Goal: Subscribe to service/newsletter

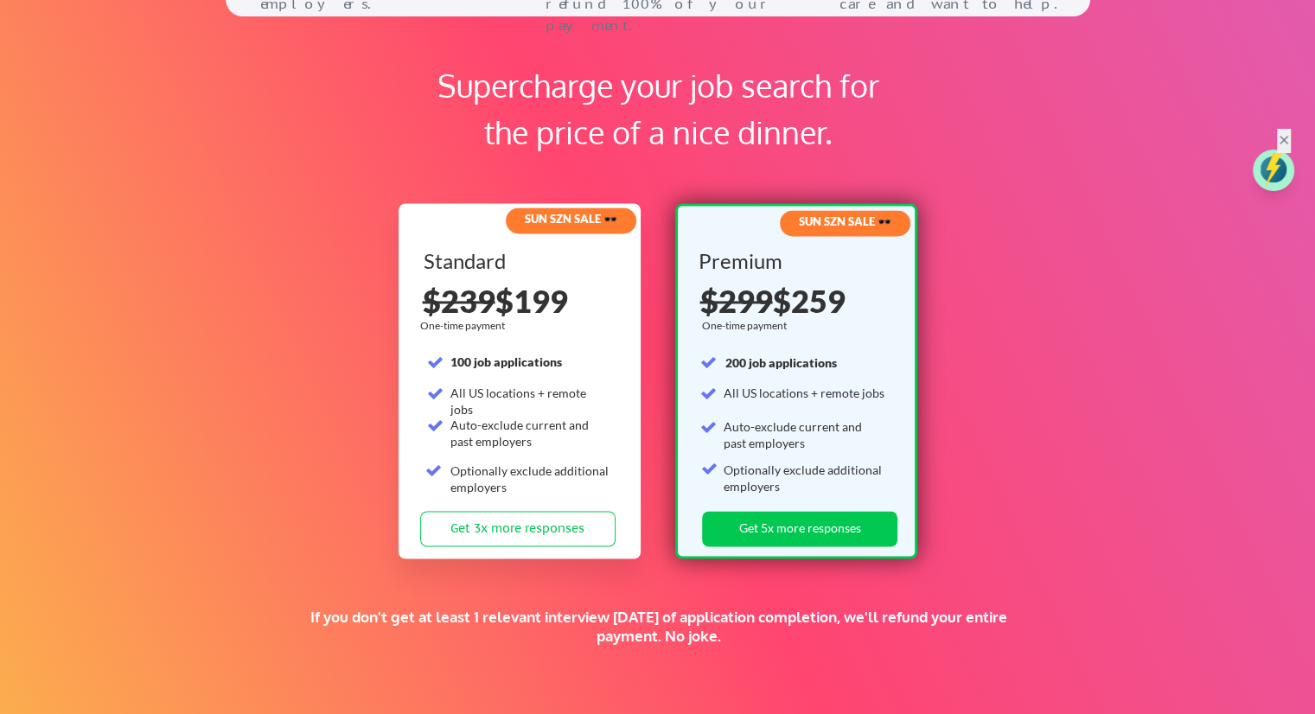
scroll to position [2663, 0]
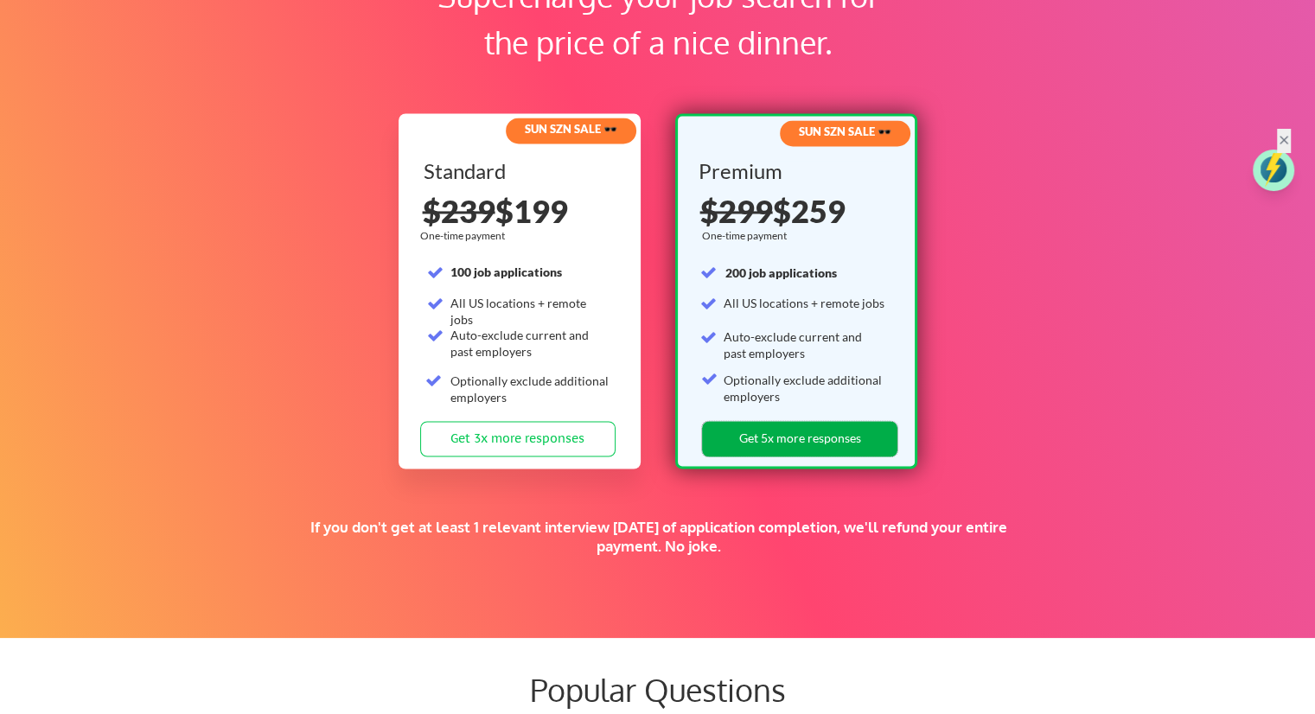
click at [786, 437] on button "Get 5x more responses" at bounding box center [799, 438] width 195 height 35
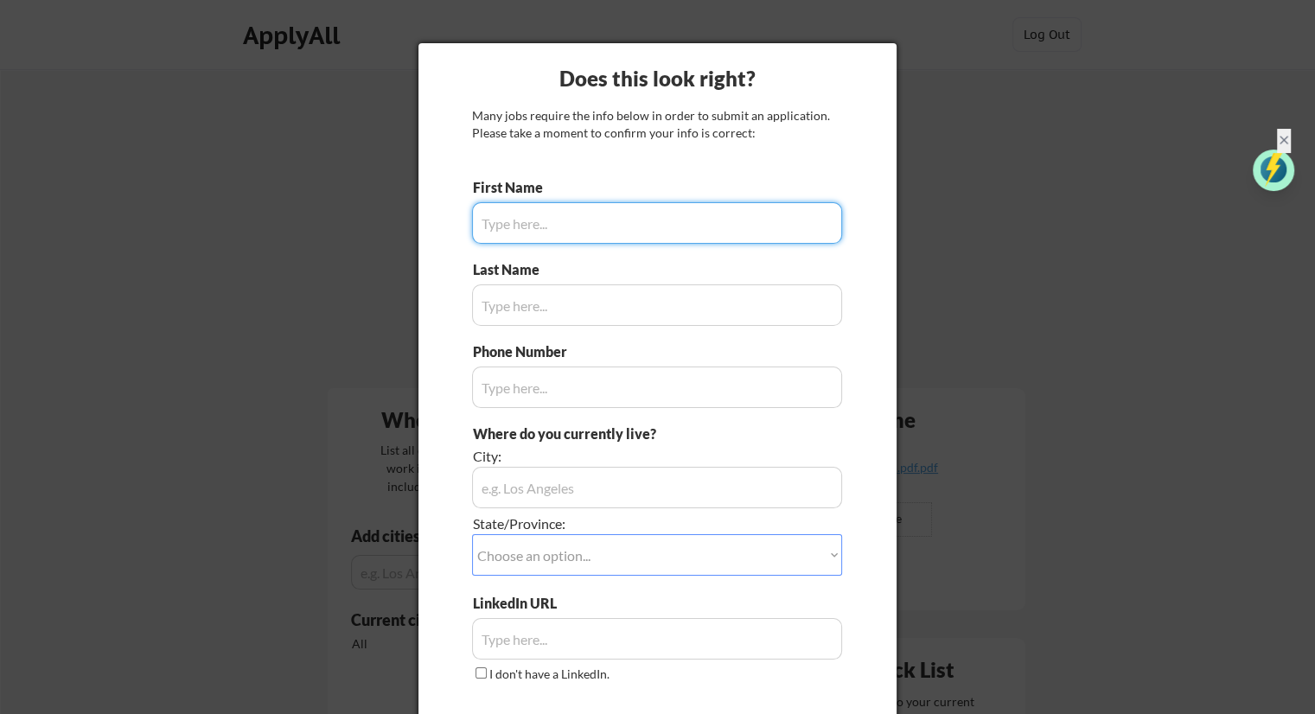
click at [543, 229] on input "input" at bounding box center [657, 223] width 370 height 42
type input "Jaita"
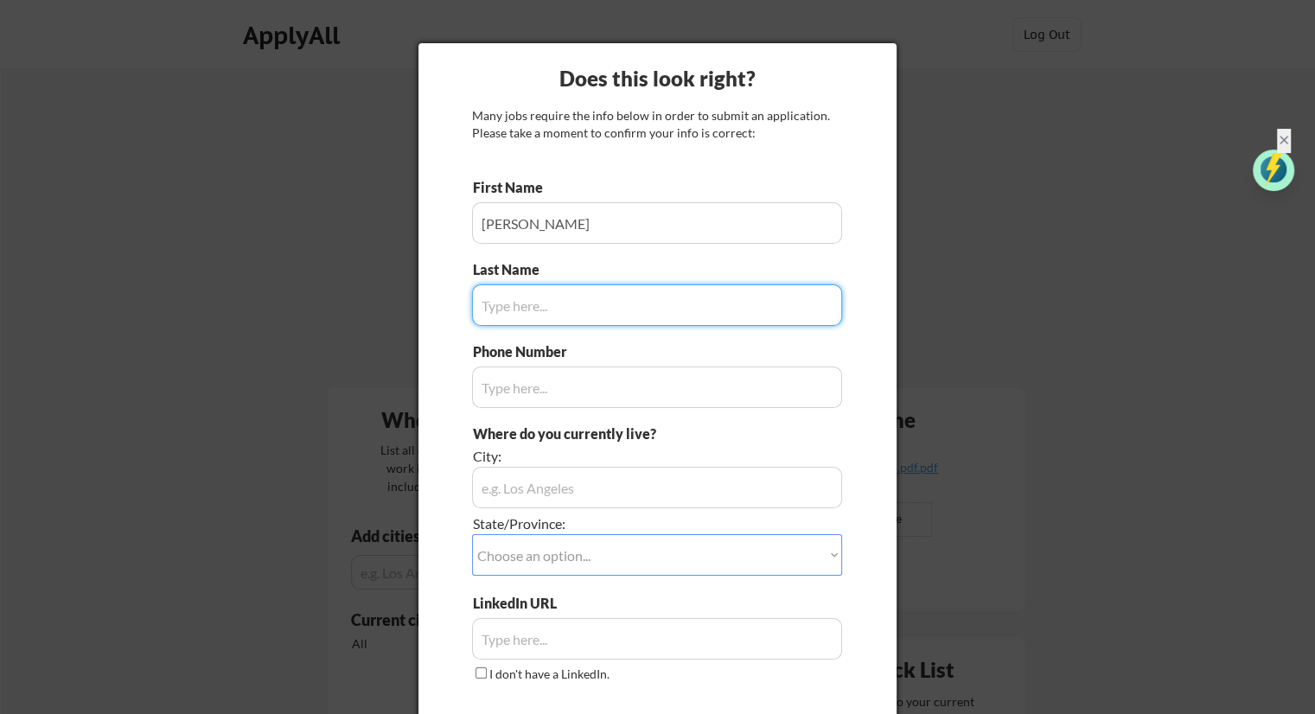
click at [495, 298] on input "input" at bounding box center [657, 305] width 370 height 42
type input "Bhowal"
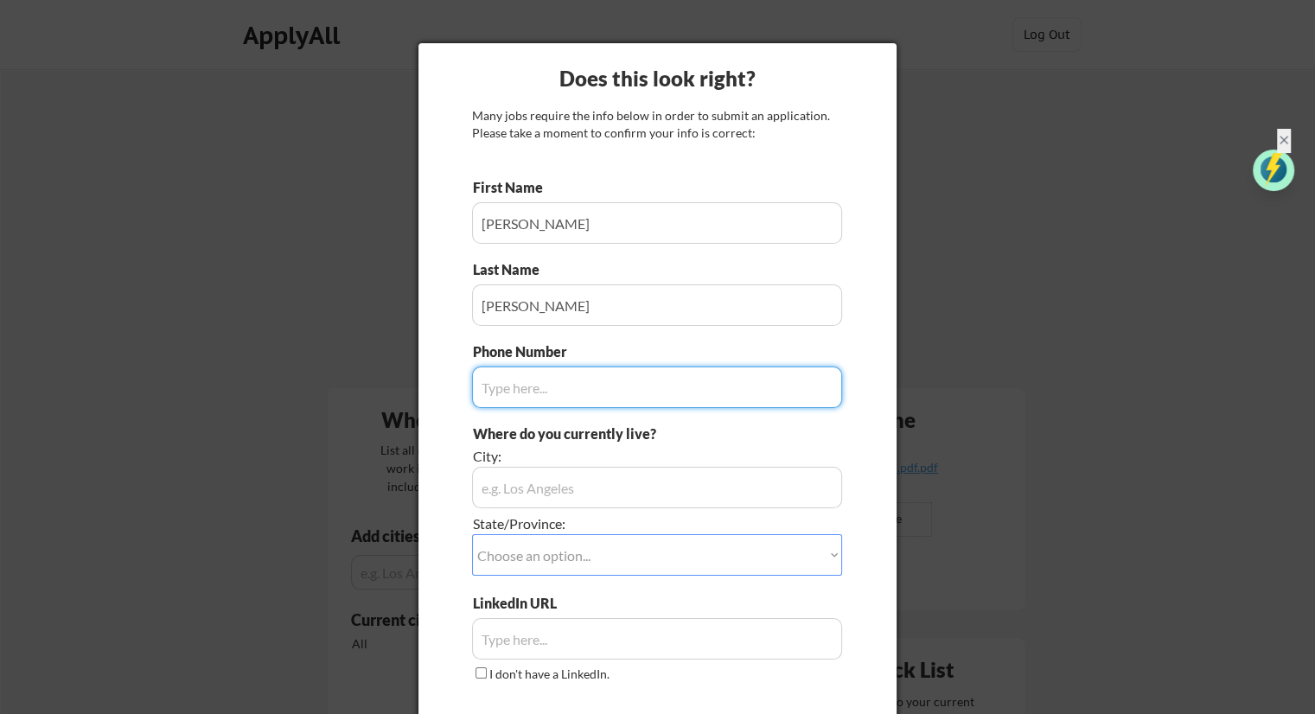
click at [517, 374] on input "input" at bounding box center [657, 388] width 370 height 42
type input "7814753382"
click at [546, 494] on input "input" at bounding box center [657, 488] width 370 height 42
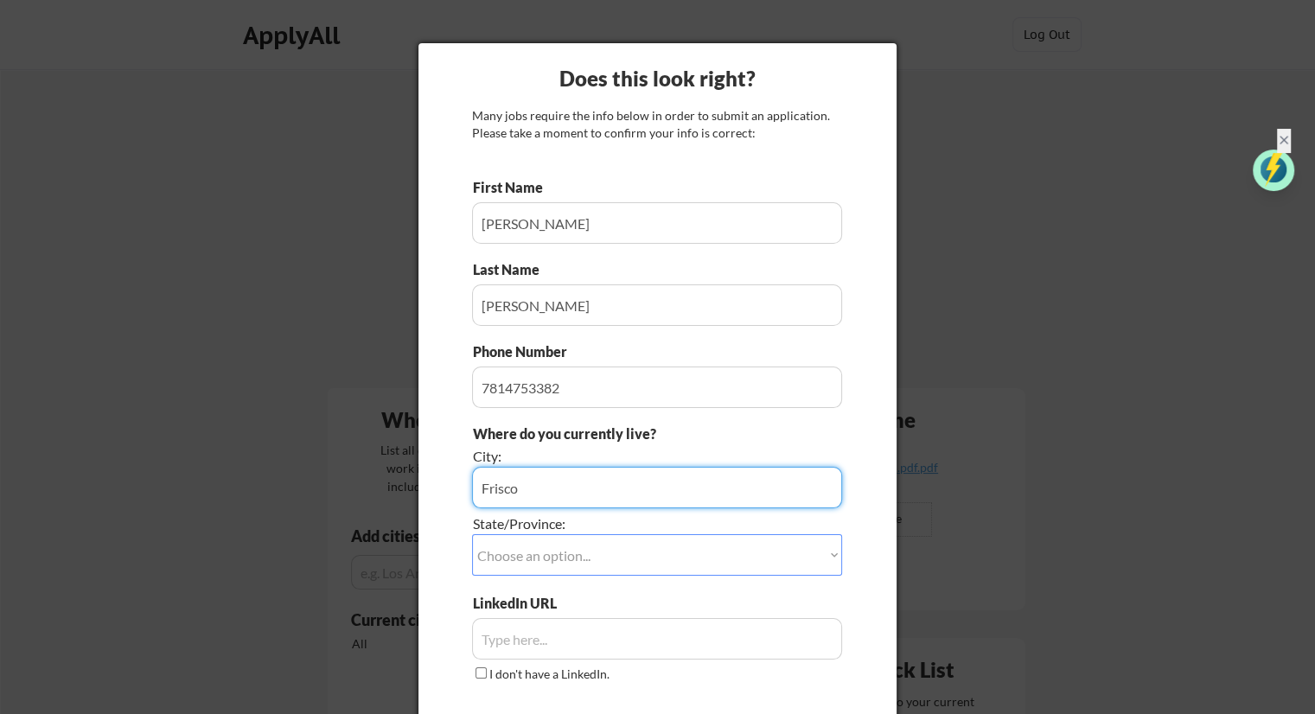
type input "Frisco"
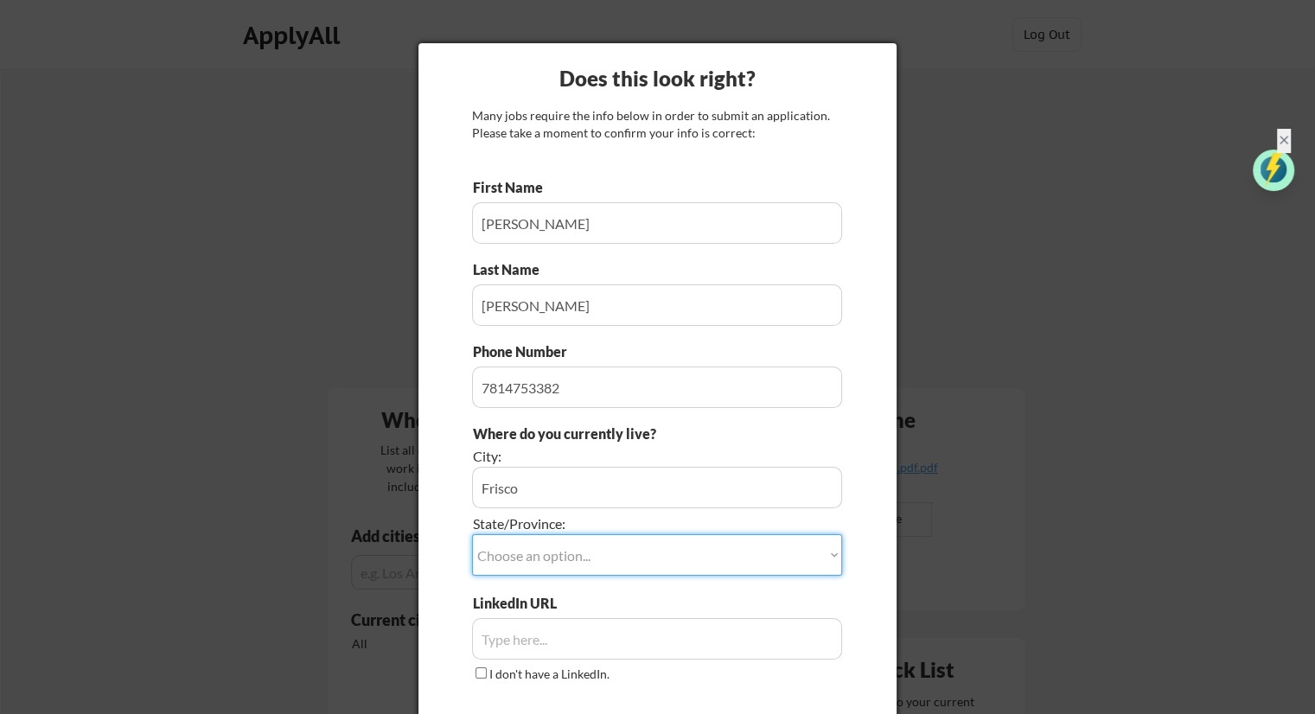
click at [526, 550] on select "Choose an option... Other/Not Applicable Alabama Alaska Alberta Arizona Arkansa…" at bounding box center [657, 555] width 370 height 42
select select ""Texas""
click at [472, 534] on select "Choose an option... Other/Not Applicable Alabama Alaska Alberta Arizona Arkansa…" at bounding box center [657, 555] width 370 height 42
click at [870, 553] on div "Does this look right? Many jobs require the info below in order to submit an ap…" at bounding box center [658, 408] width 478 height 730
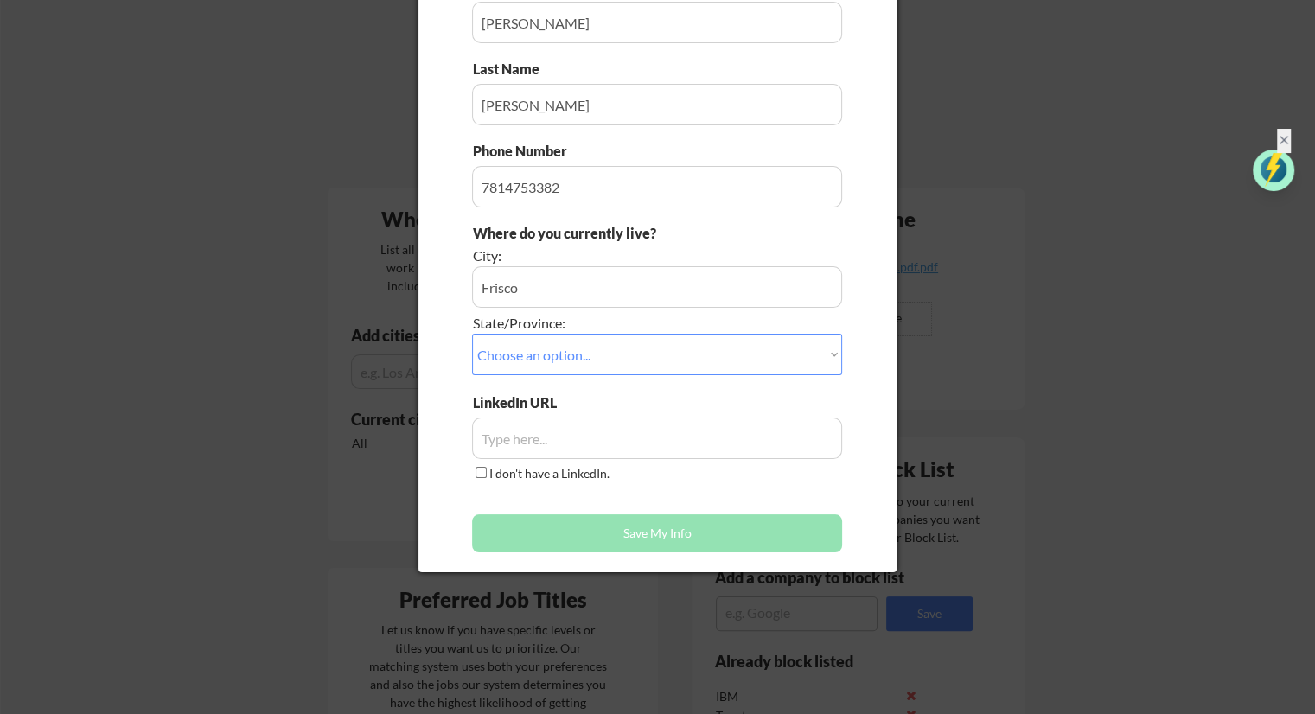
scroll to position [311, 0]
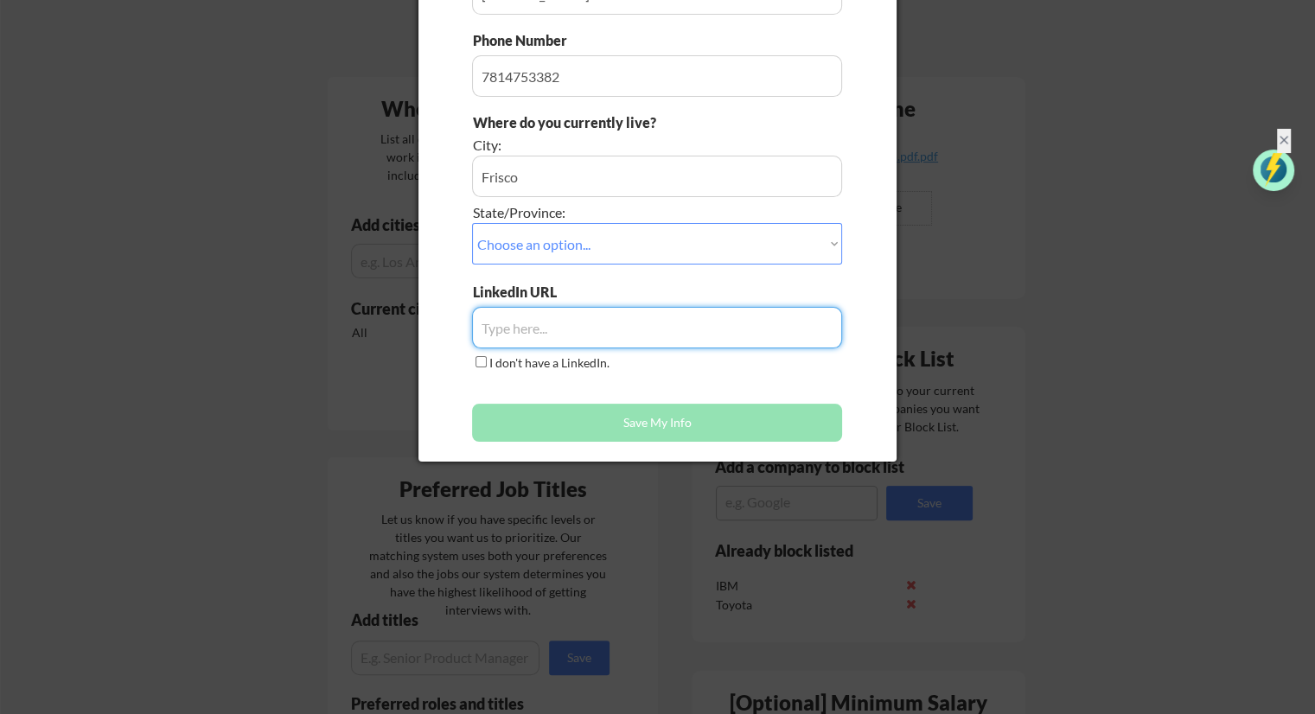
click at [613, 334] on input "input" at bounding box center [657, 328] width 370 height 42
paste input "https://www.linkedin.com/in/jaitabhowal/"
type input "https://www.linkedin.com/in/jaitabhowal/"
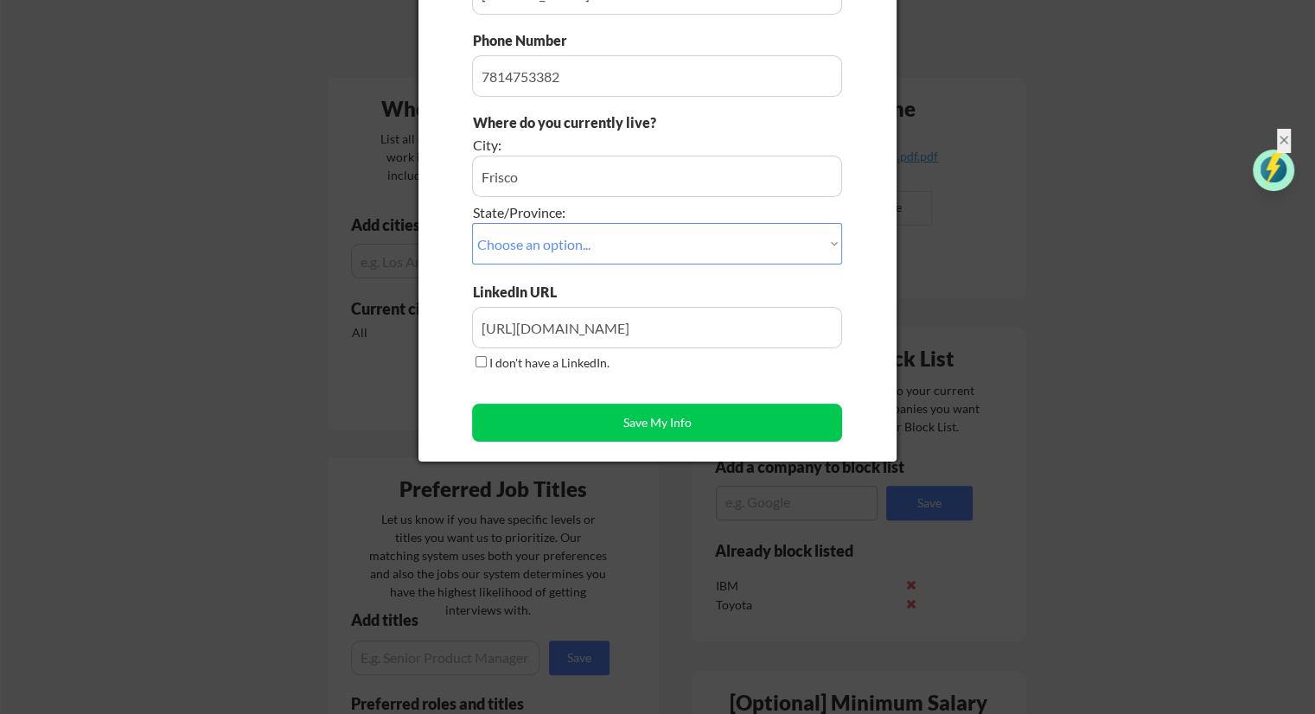
click at [751, 374] on div "First Name Last Name Phone Number Where do you currently live? City: State/Prov…" at bounding box center [657, 159] width 370 height 584
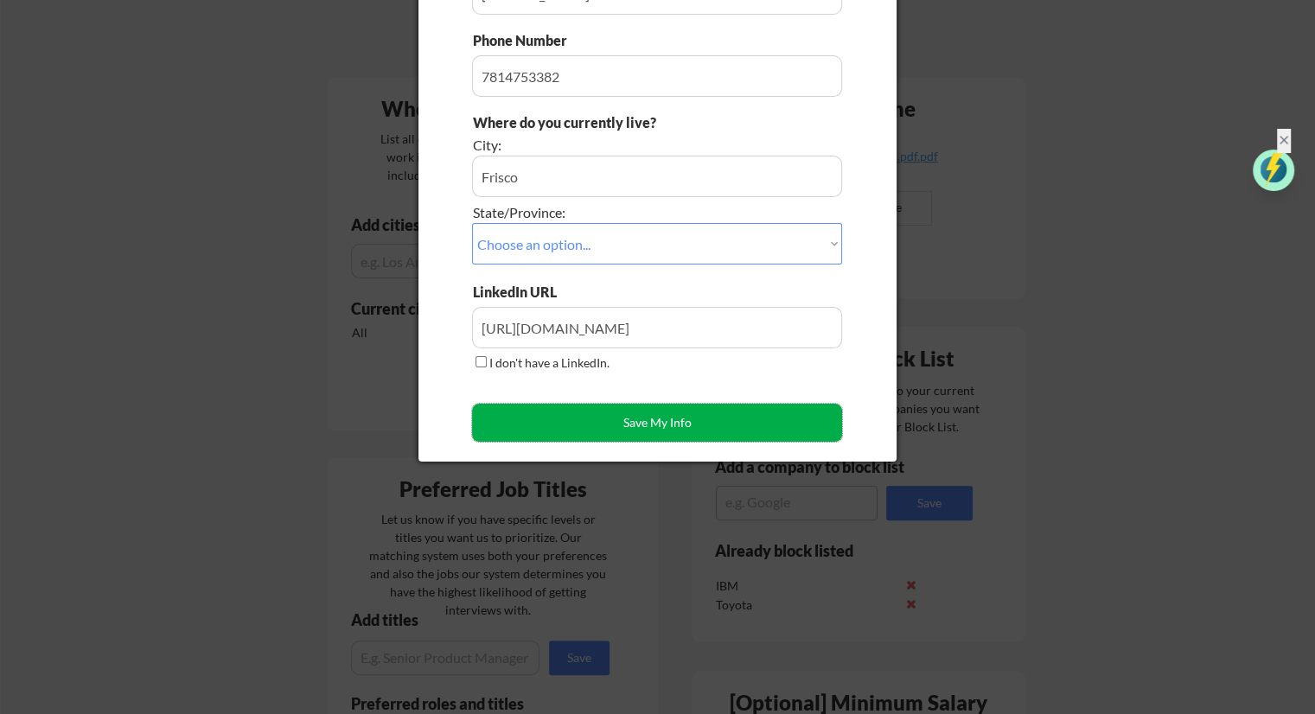
click at [670, 418] on button "Save My Info" at bounding box center [657, 423] width 370 height 38
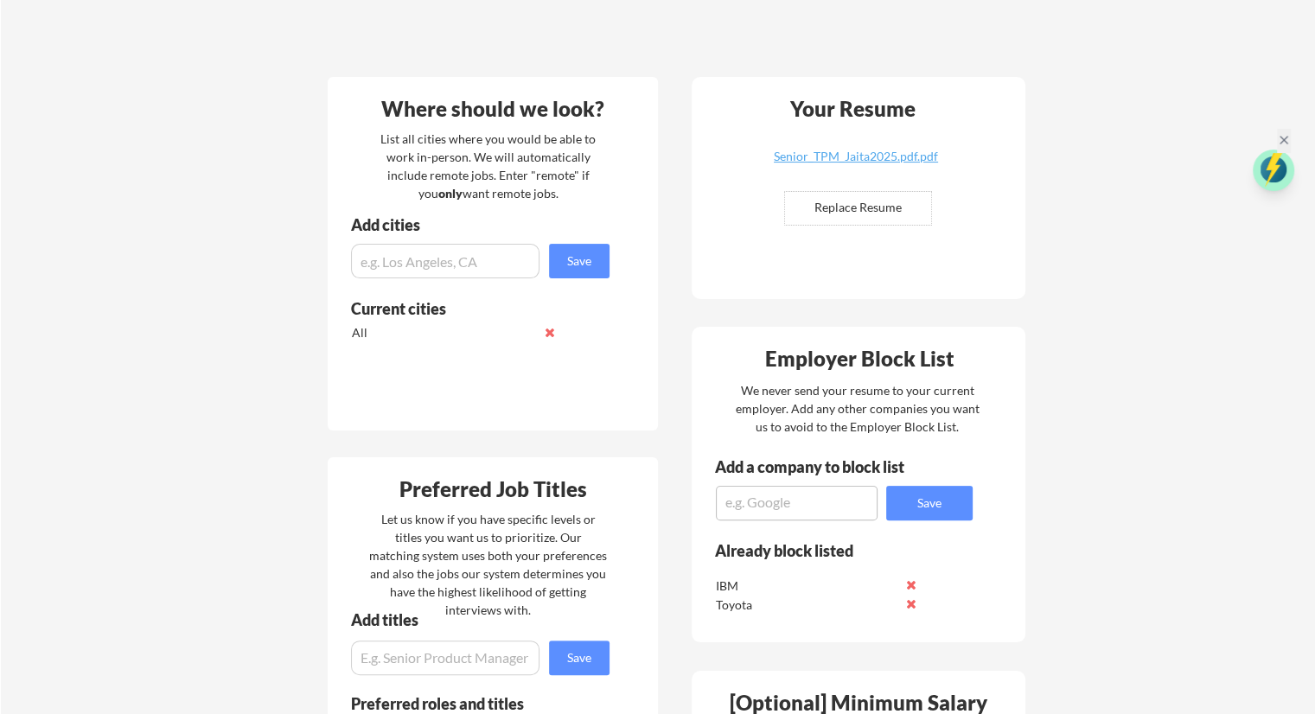
click at [249, 444] on div "Your Dashboard Jobs await! Hit the green button below to sign up for a plan and…" at bounding box center [658, 520] width 1314 height 1525
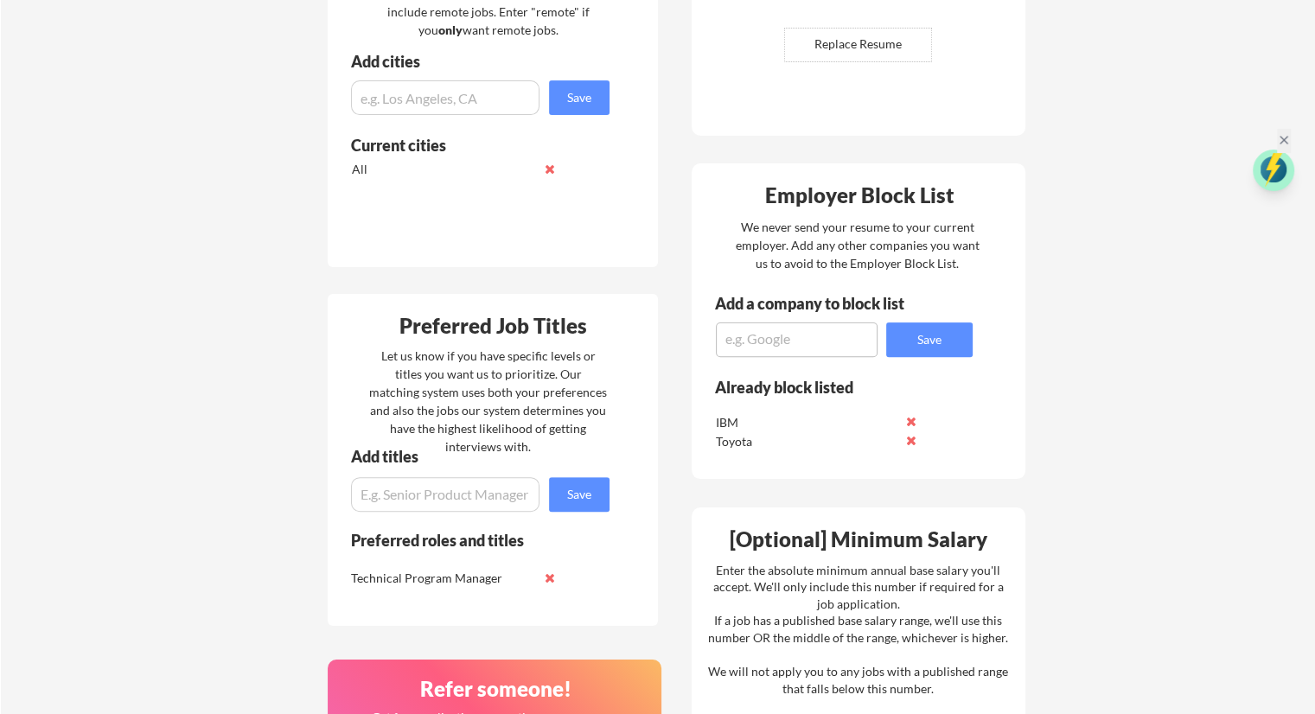
scroll to position [484, 0]
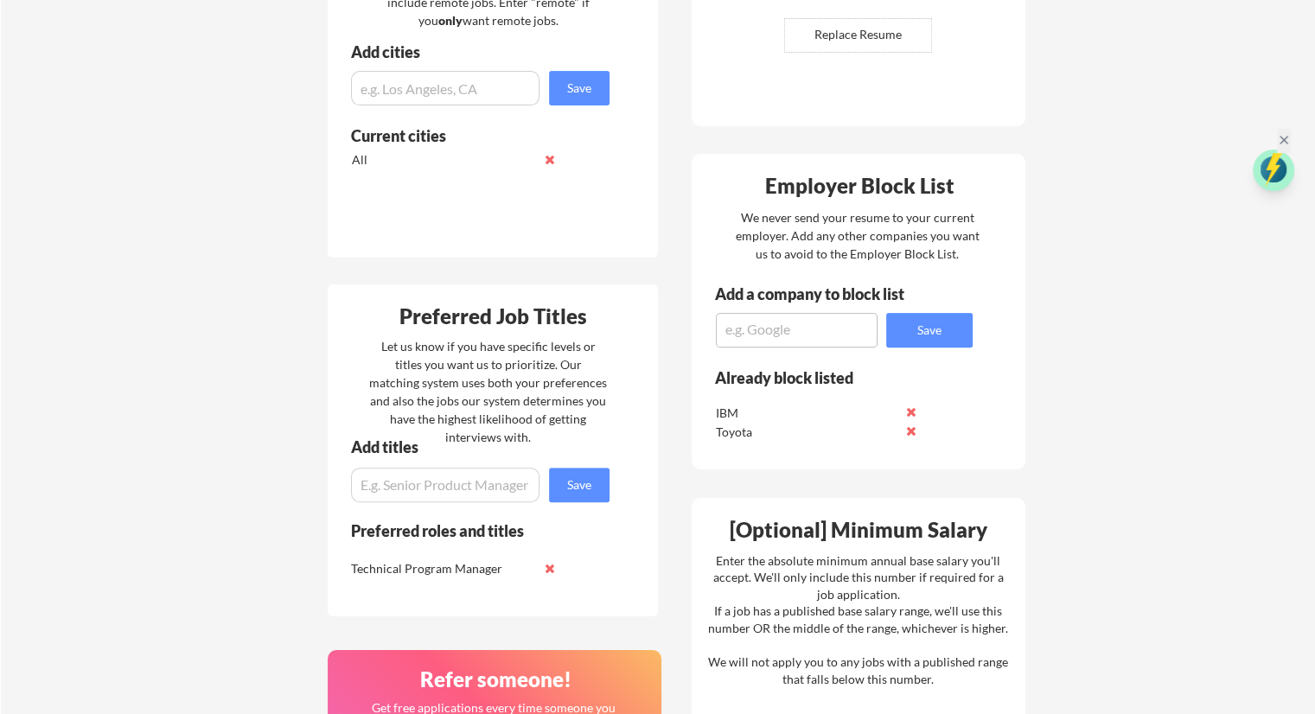
click at [163, 438] on div "Your Dashboard Jobs await! Hit the green button below to sign up for a plan and…" at bounding box center [658, 347] width 1314 height 1525
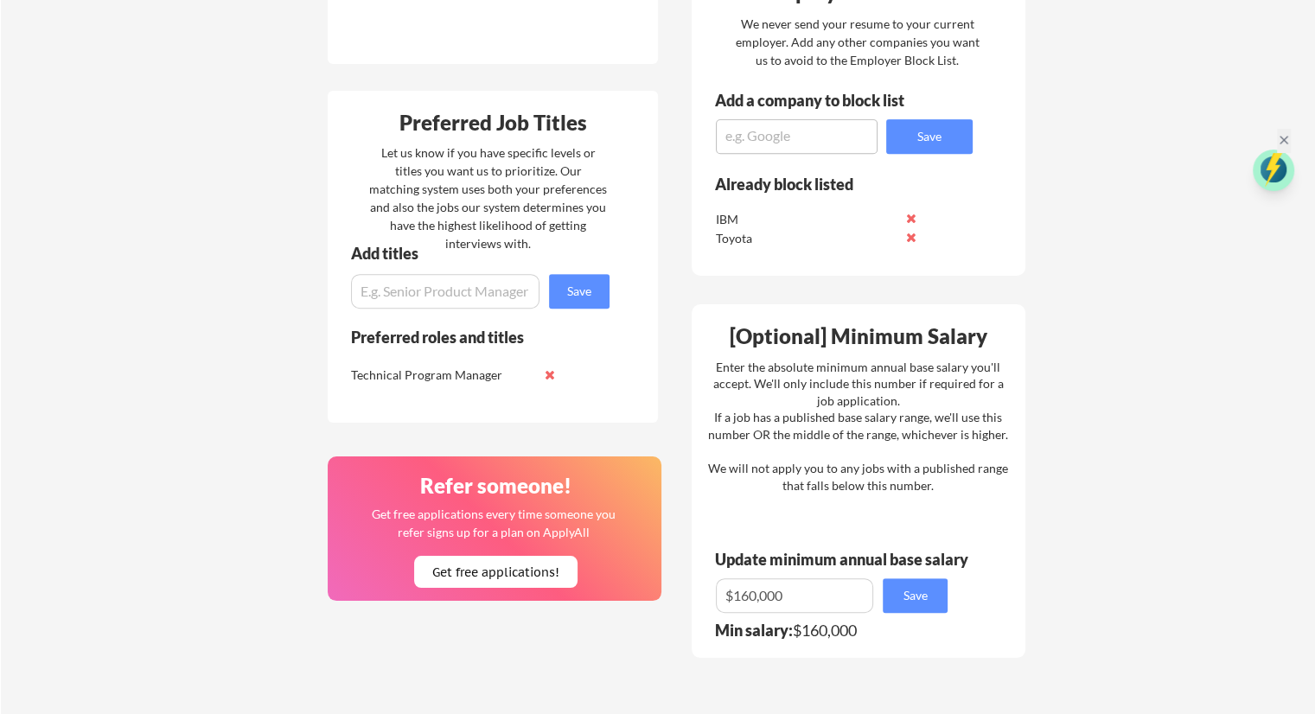
scroll to position [692, 0]
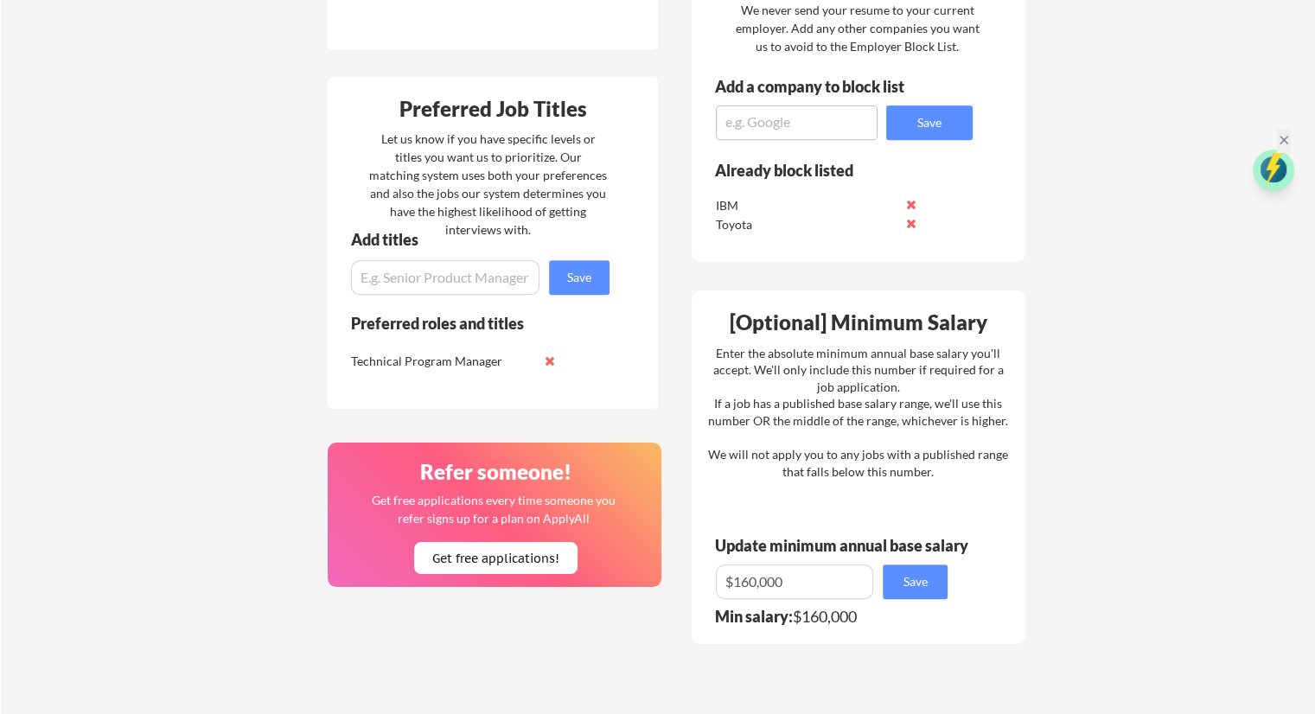
click at [214, 399] on div "Your Dashboard Jobs await! Hit the green button below to sign up for a plan and…" at bounding box center [658, 139] width 1314 height 1525
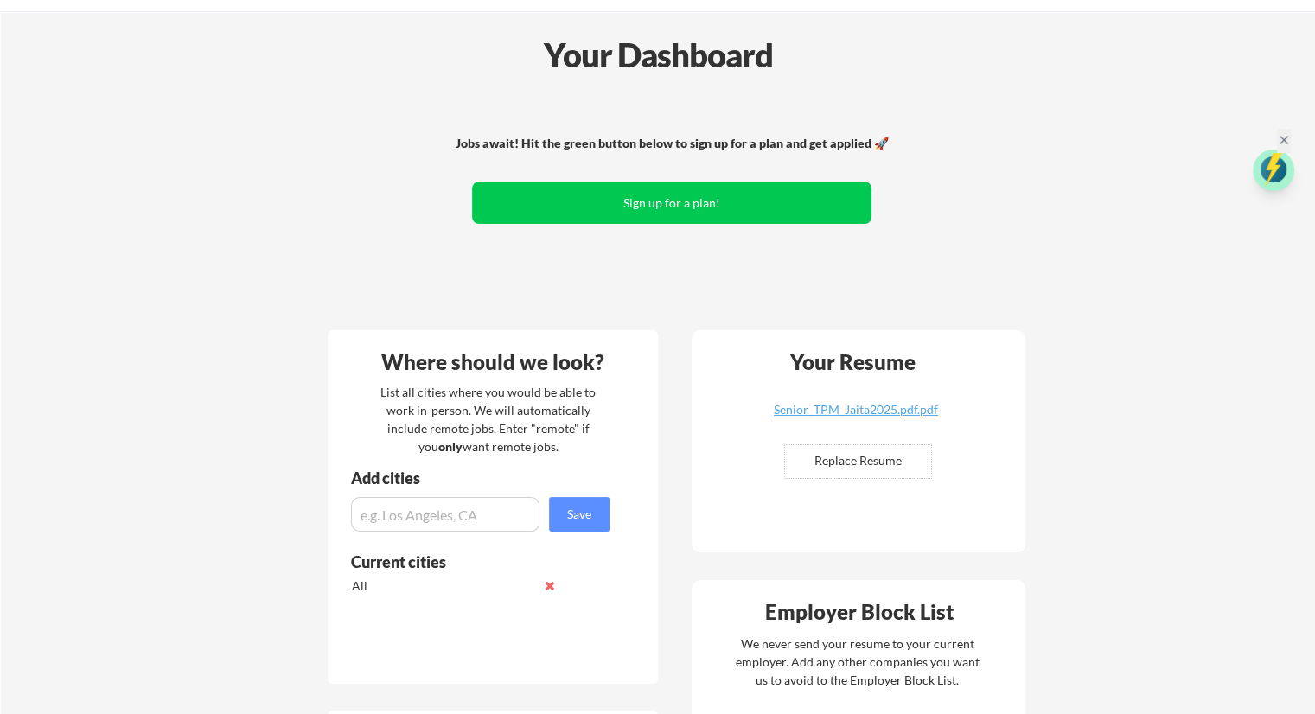
scroll to position [0, 0]
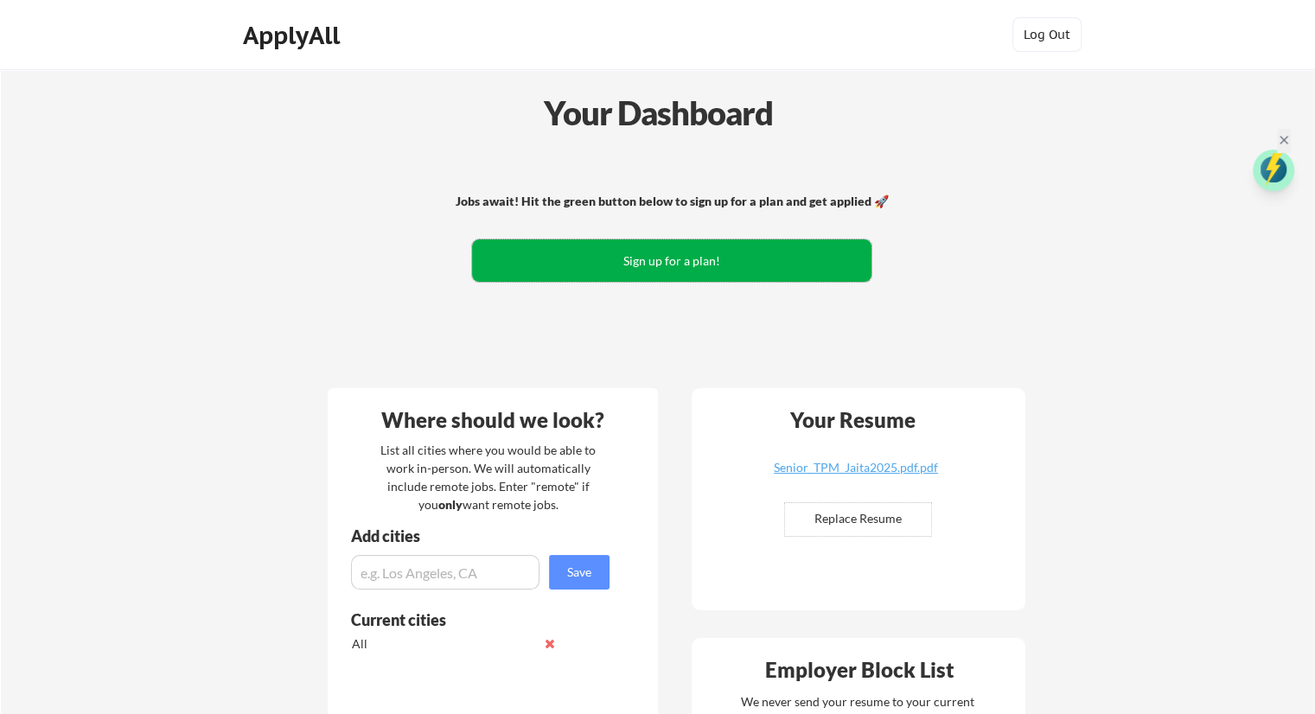
click at [700, 265] on button "Sign up for a plan!" at bounding box center [671, 261] width 399 height 42
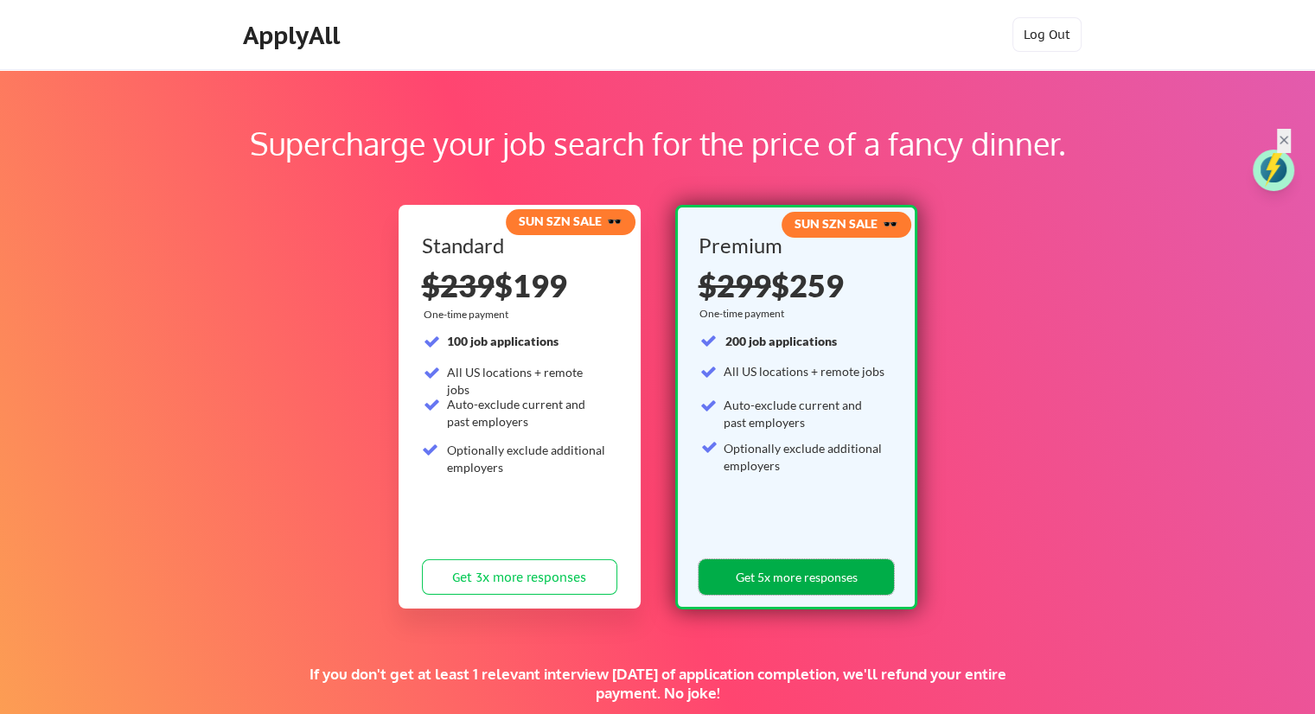
click at [751, 589] on button "Get 5x more responses" at bounding box center [796, 576] width 195 height 35
click at [1046, 226] on div "Supercharge your job search for the price of a fancy dinner. SUN SZN SALE 🕶️ St…" at bounding box center [657, 541] width 1315 height 945
click at [1052, 35] on button "Log Out" at bounding box center [1047, 34] width 69 height 35
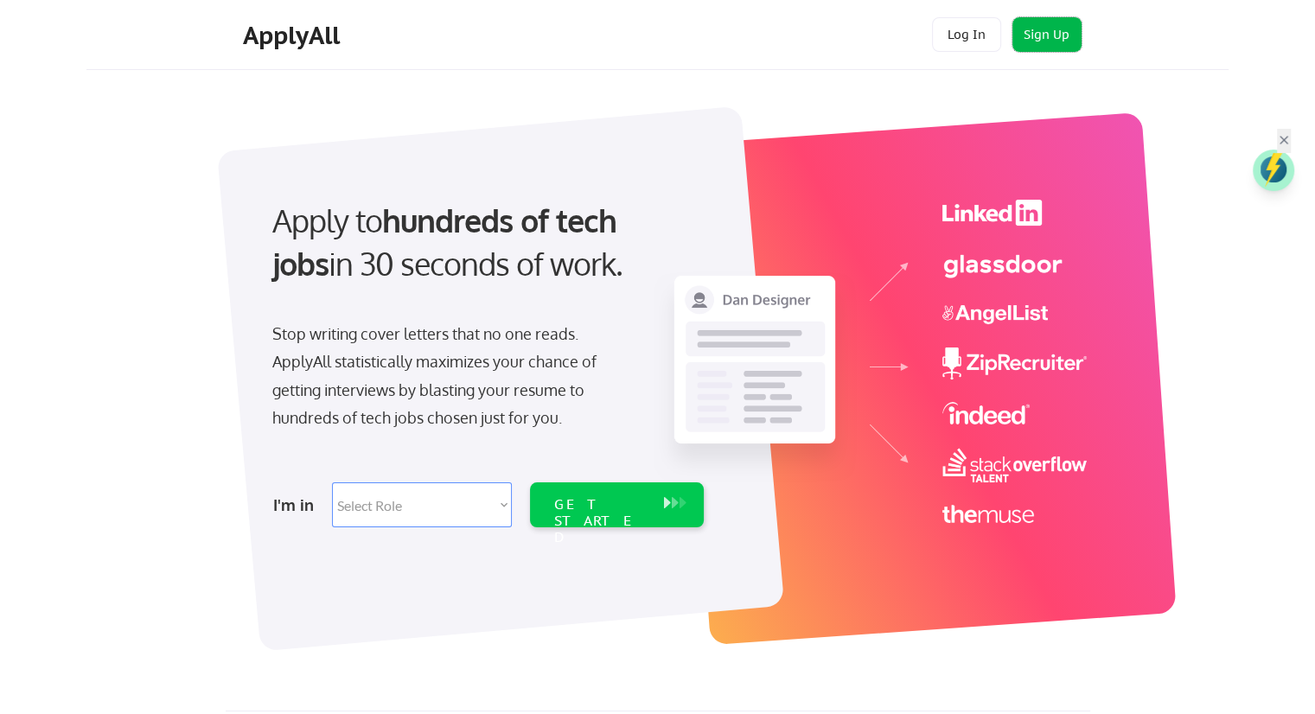
click at [1038, 35] on button "Sign Up" at bounding box center [1047, 34] width 69 height 35
